Goal: Transaction & Acquisition: Purchase product/service

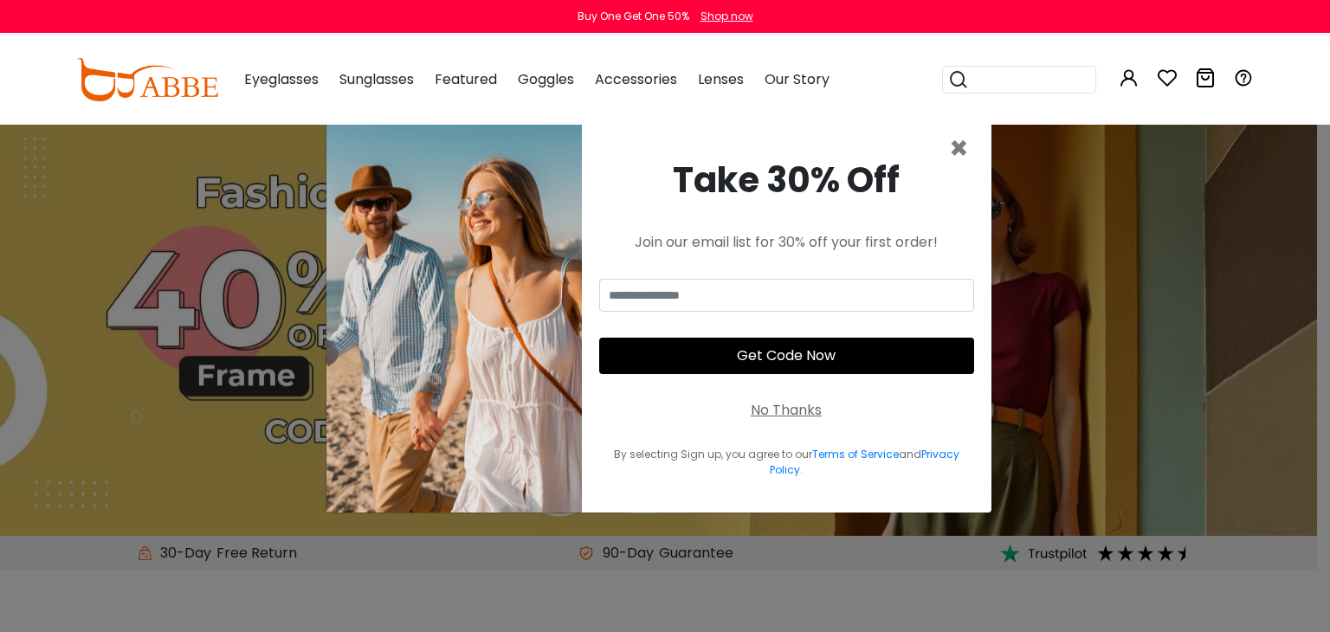
click at [689, 115] on button "Later" at bounding box center [700, 111] width 78 height 43
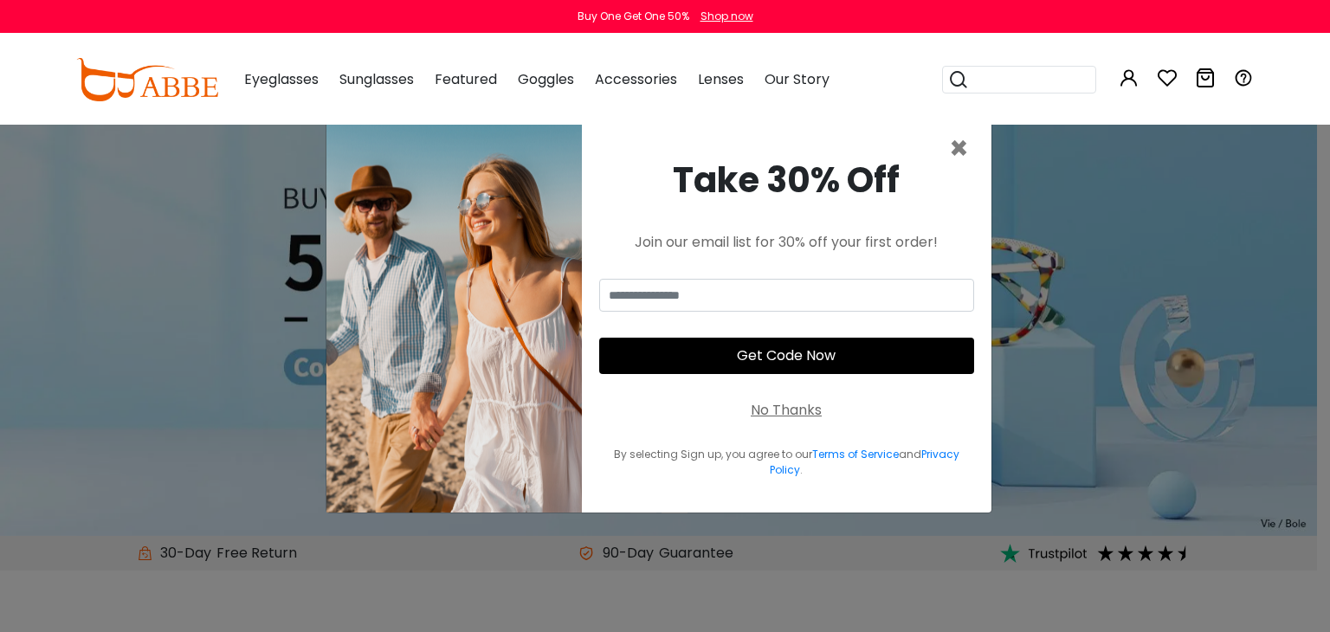
click at [963, 152] on span "×" at bounding box center [959, 148] width 20 height 44
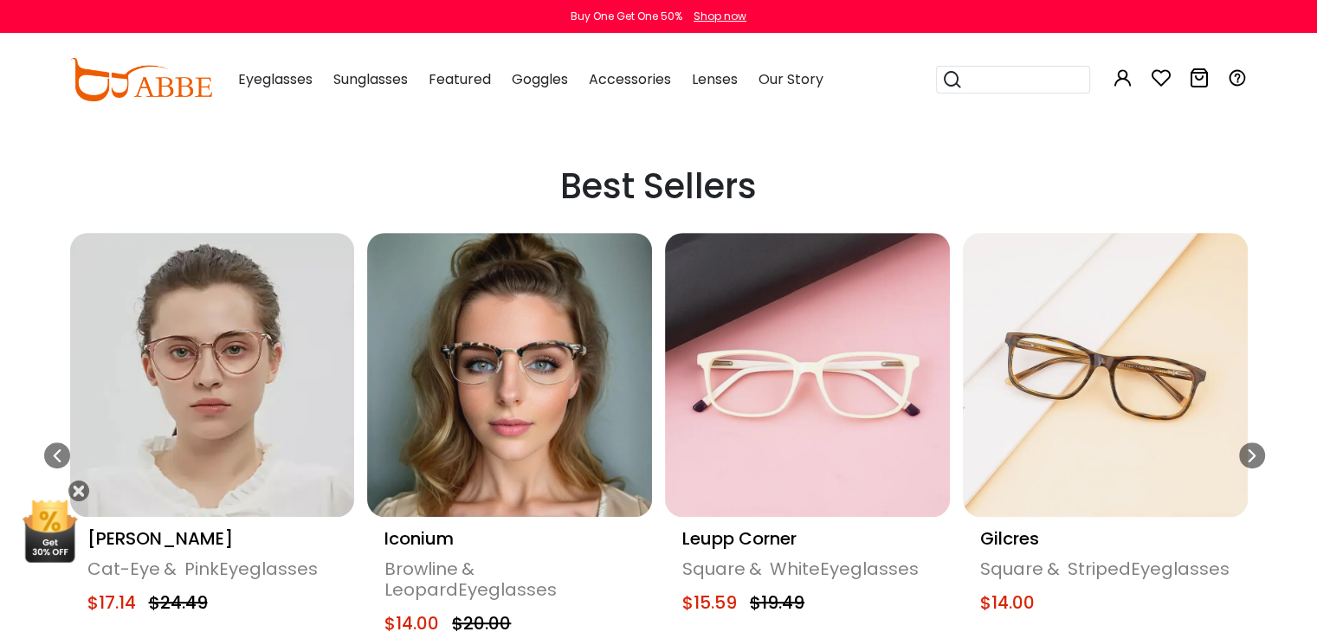
scroll to position [779, 0]
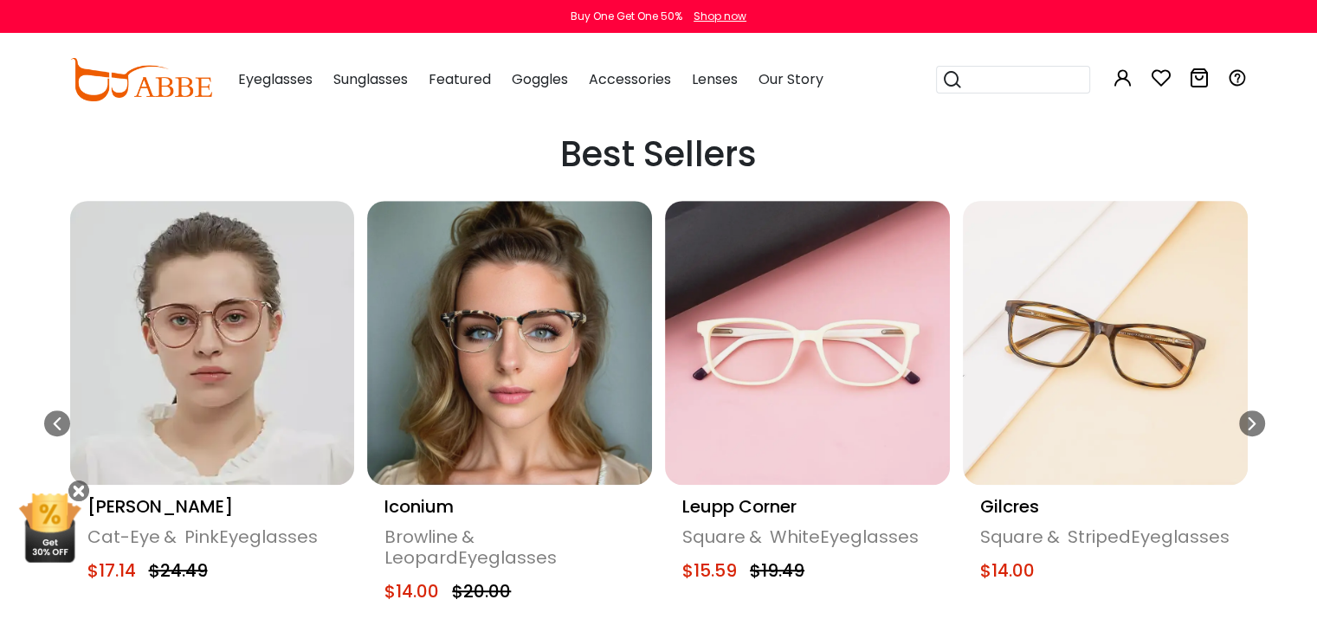
click at [799, 359] on img "11 / 20" at bounding box center [807, 343] width 285 height 285
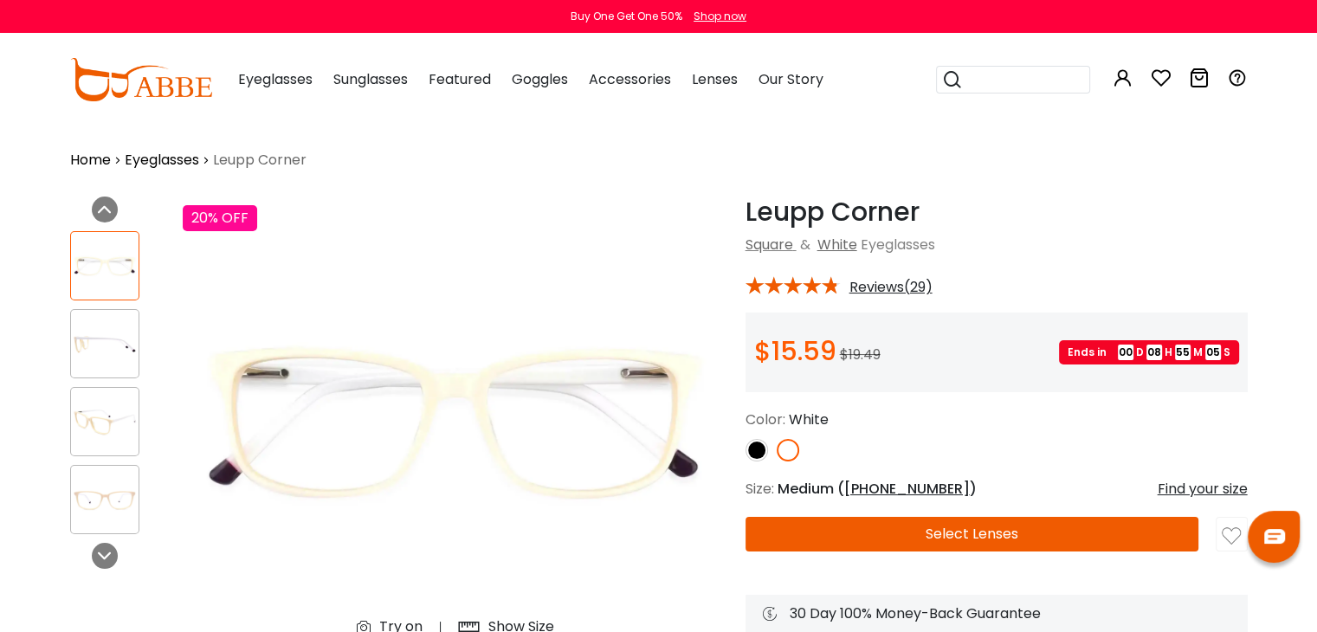
scroll to position [173, 0]
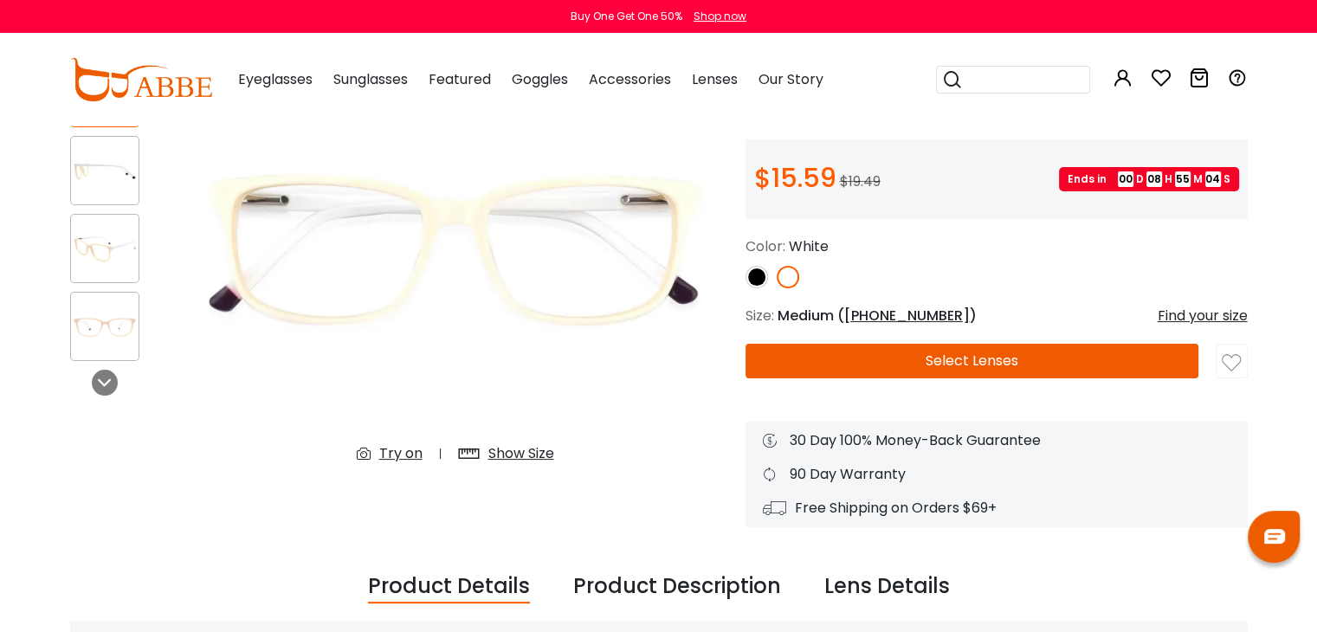
click at [913, 353] on button "Select Lenses" at bounding box center [972, 361] width 454 height 35
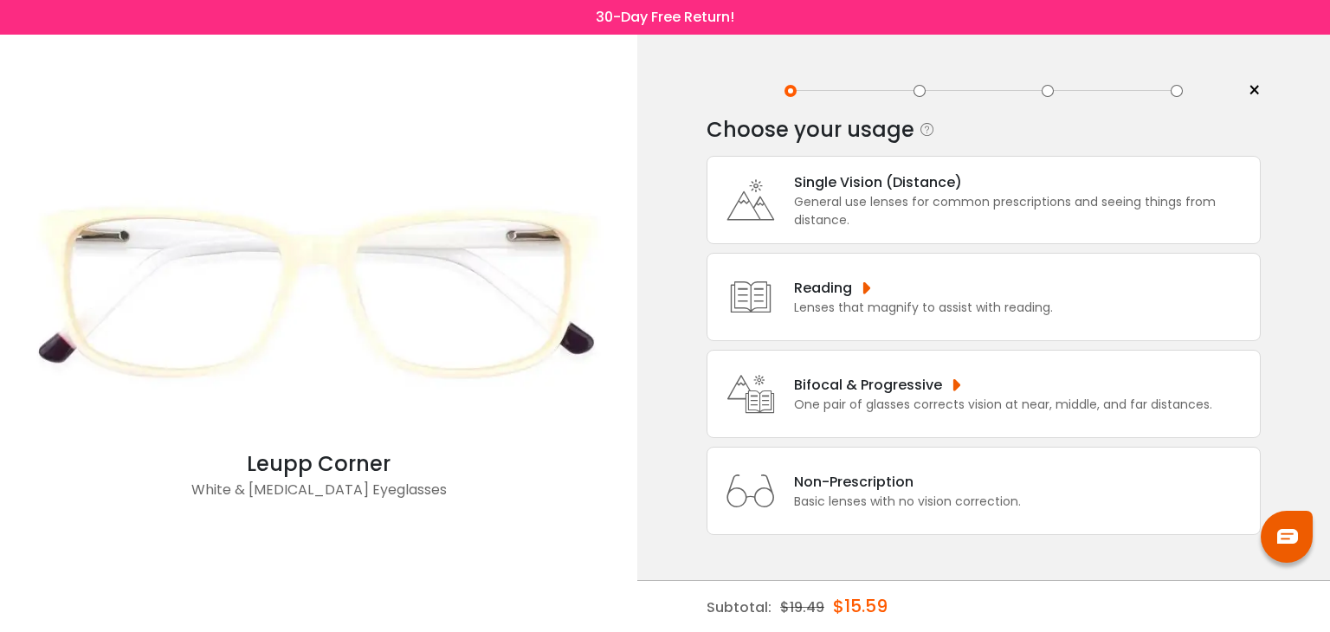
click at [923, 461] on div "Non-Prescription Basic lenses with no vision correction." at bounding box center [984, 491] width 554 height 88
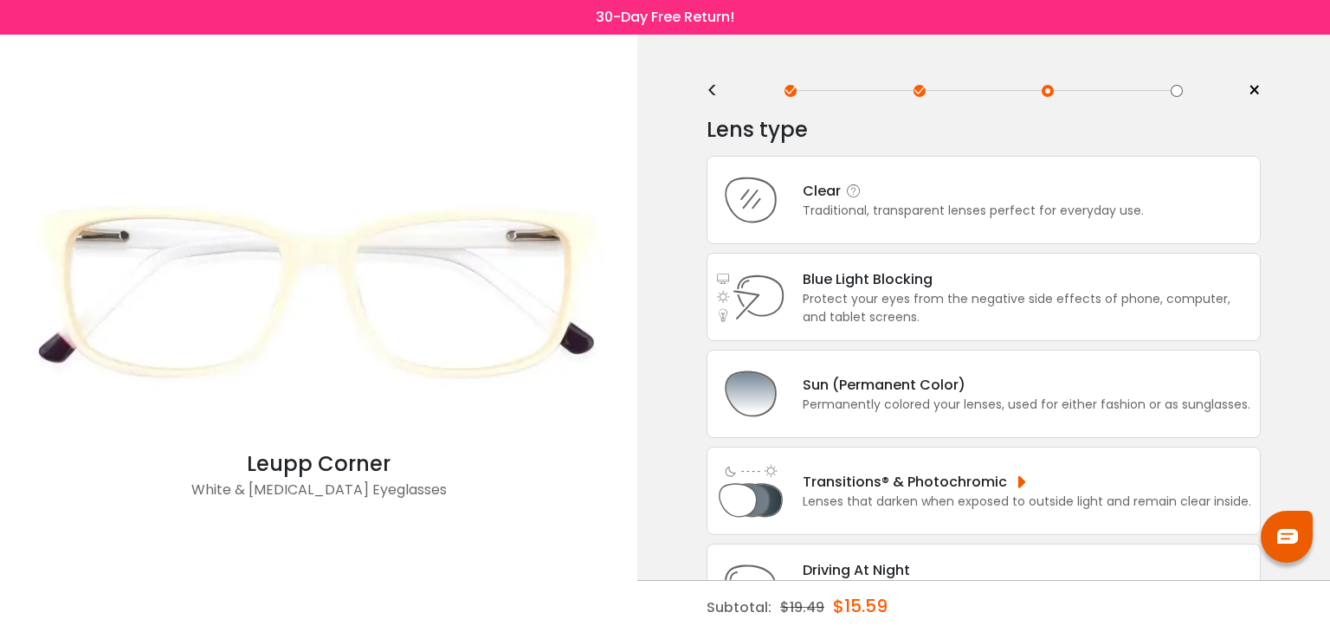
click at [943, 229] on div "Clear Traditional, transparent lenses perfect for everyday use." at bounding box center [984, 200] width 554 height 88
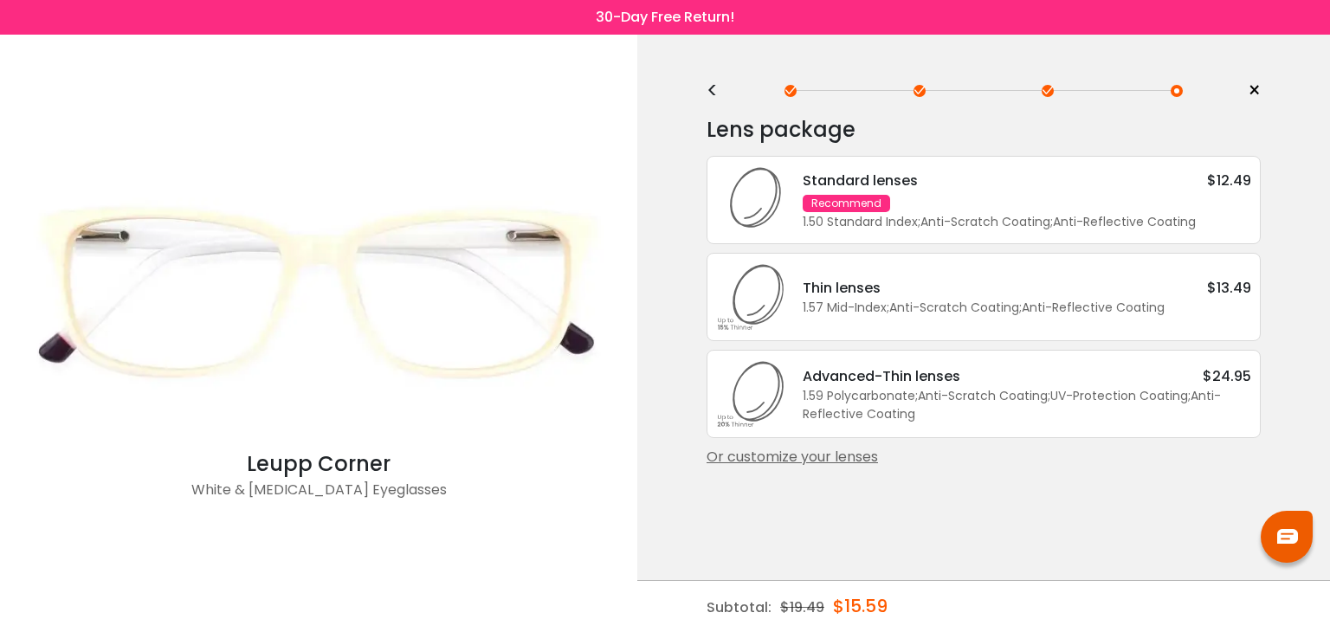
click at [965, 203] on div "Standard lenses $12.49 Recommend 1.50 Standard Index ; Anti-Scratch Coating ; A…" at bounding box center [1018, 200] width 466 height 61
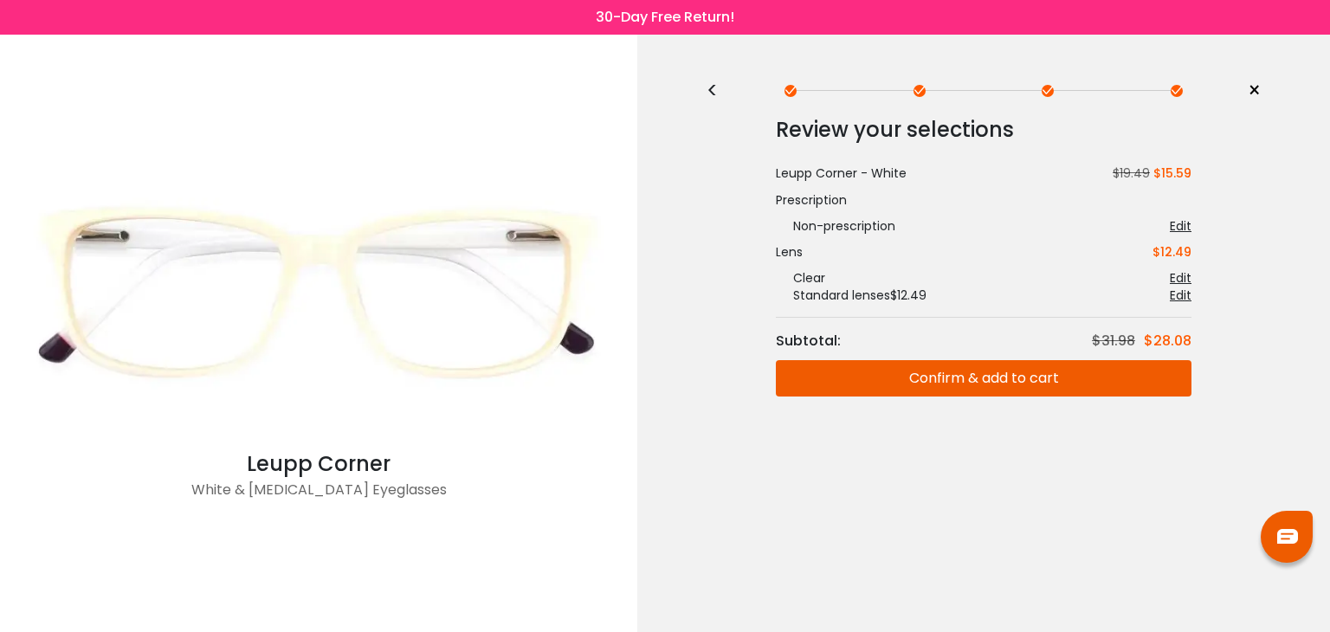
click at [1023, 376] on button "Confirm & add to cart" at bounding box center [984, 378] width 416 height 36
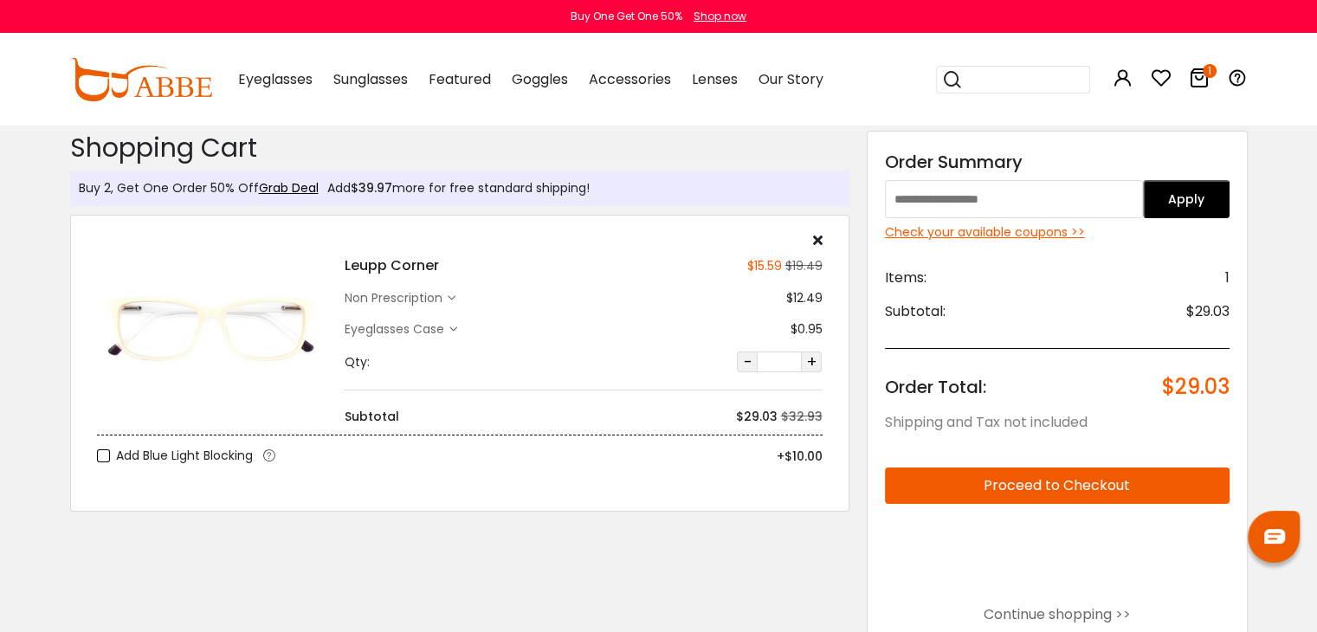
type input "********"
click at [1190, 196] on button "Apply" at bounding box center [1186, 199] width 87 height 38
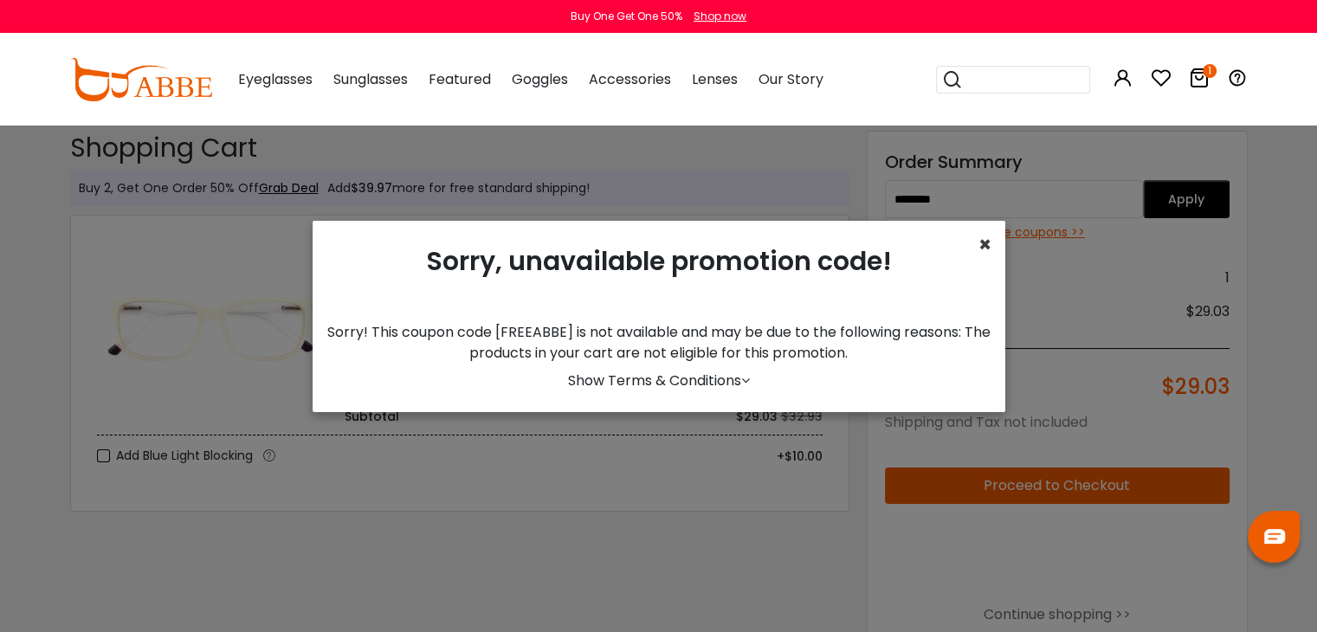
click at [984, 235] on span "×" at bounding box center [984, 244] width 13 height 29
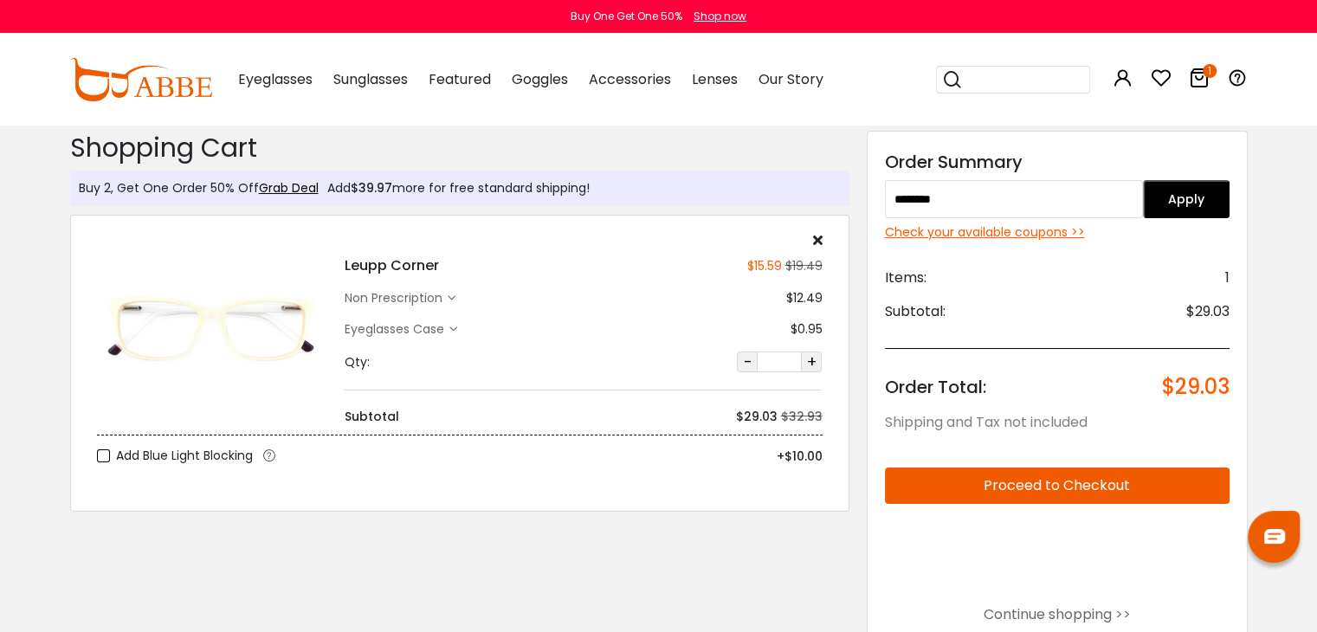
click at [1044, 481] on button "Proceed to Checkout" at bounding box center [1057, 486] width 345 height 36
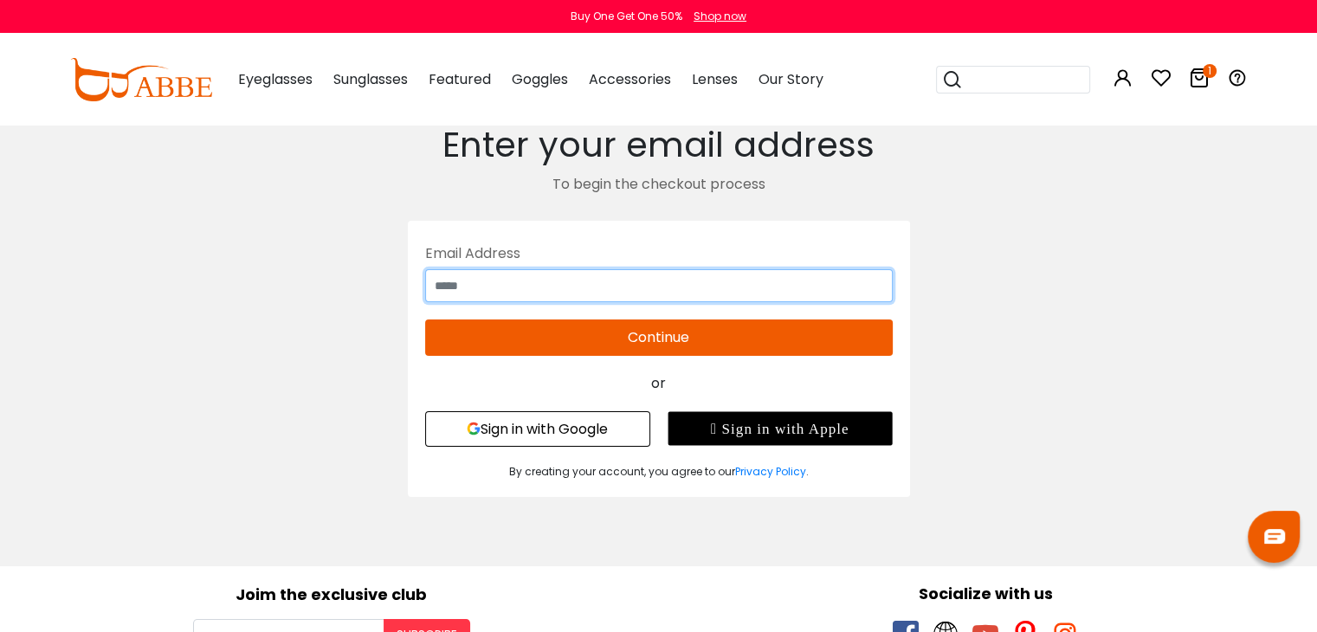
click at [674, 295] on input "text" at bounding box center [659, 285] width 468 height 33
type input "**********"
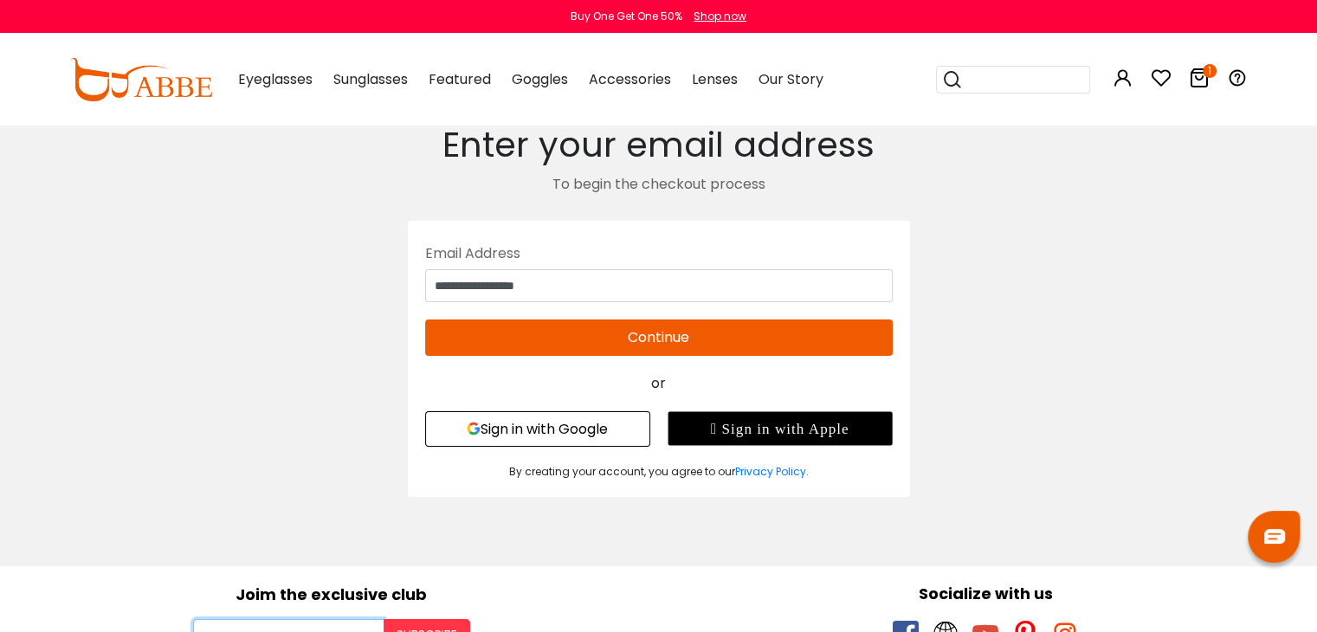
type input "**********"
click at [649, 318] on div "**********" at bounding box center [659, 297] width 468 height 118
click at [651, 335] on button "Continue" at bounding box center [659, 337] width 468 height 36
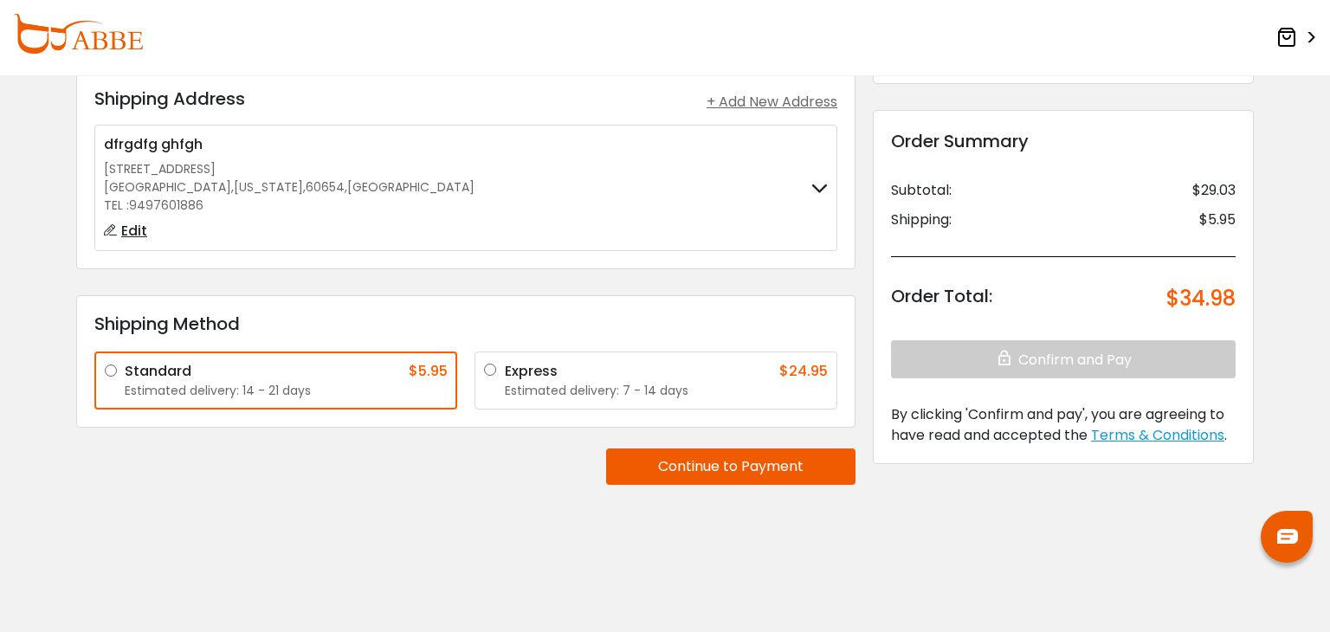
click at [775, 451] on button "Continue to Payment" at bounding box center [730, 467] width 249 height 36
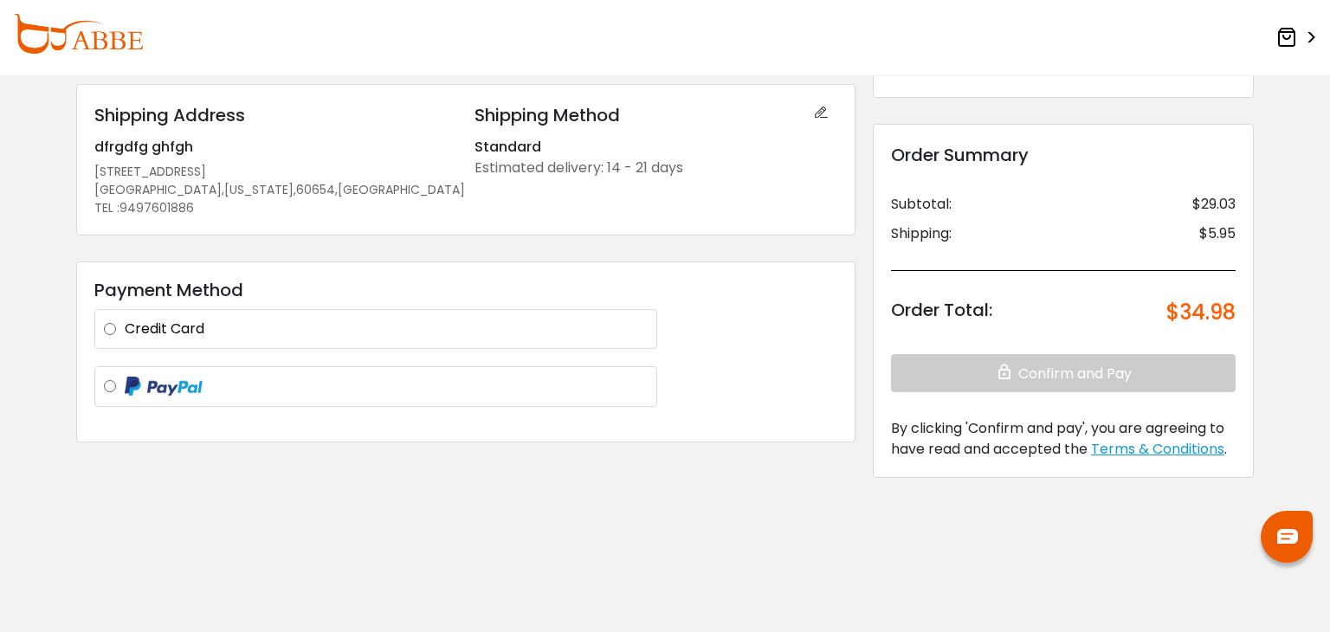
scroll to position [82, 0]
click at [1205, 309] on div "$34.98" at bounding box center [1200, 313] width 69 height 31
